Goal: Entertainment & Leisure: Consume media (video, audio)

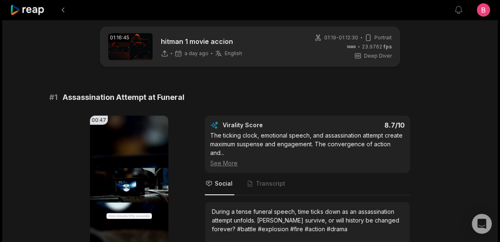
click at [52, 167] on div "00:47 Your browser does not support mp4 format. Edit Virality Score 8.7 /10 The…" at bounding box center [249, 203] width 401 height 175
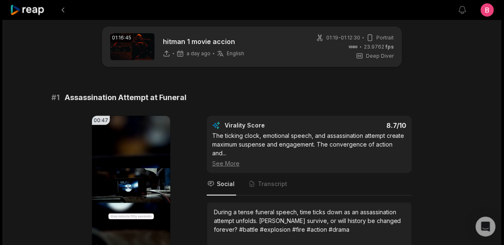
scroll to position [7, 0]
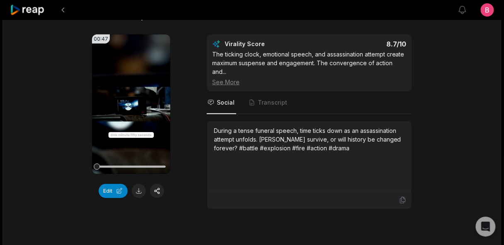
scroll to position [354, 0]
